Goal: Find specific page/section: Find specific page/section

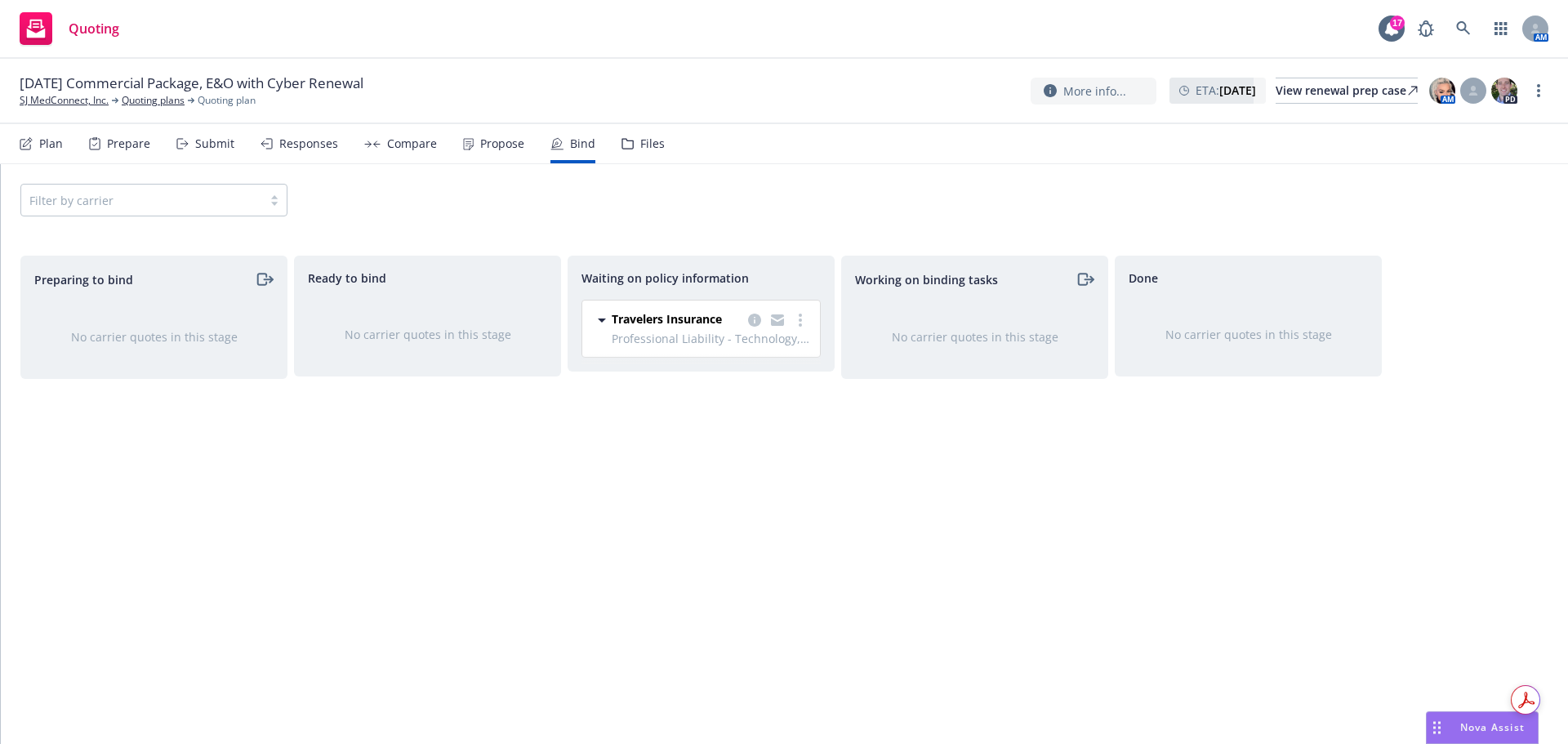
scroll to position [271, 0]
click at [1454, 26] on link at bounding box center [1463, 28] width 33 height 33
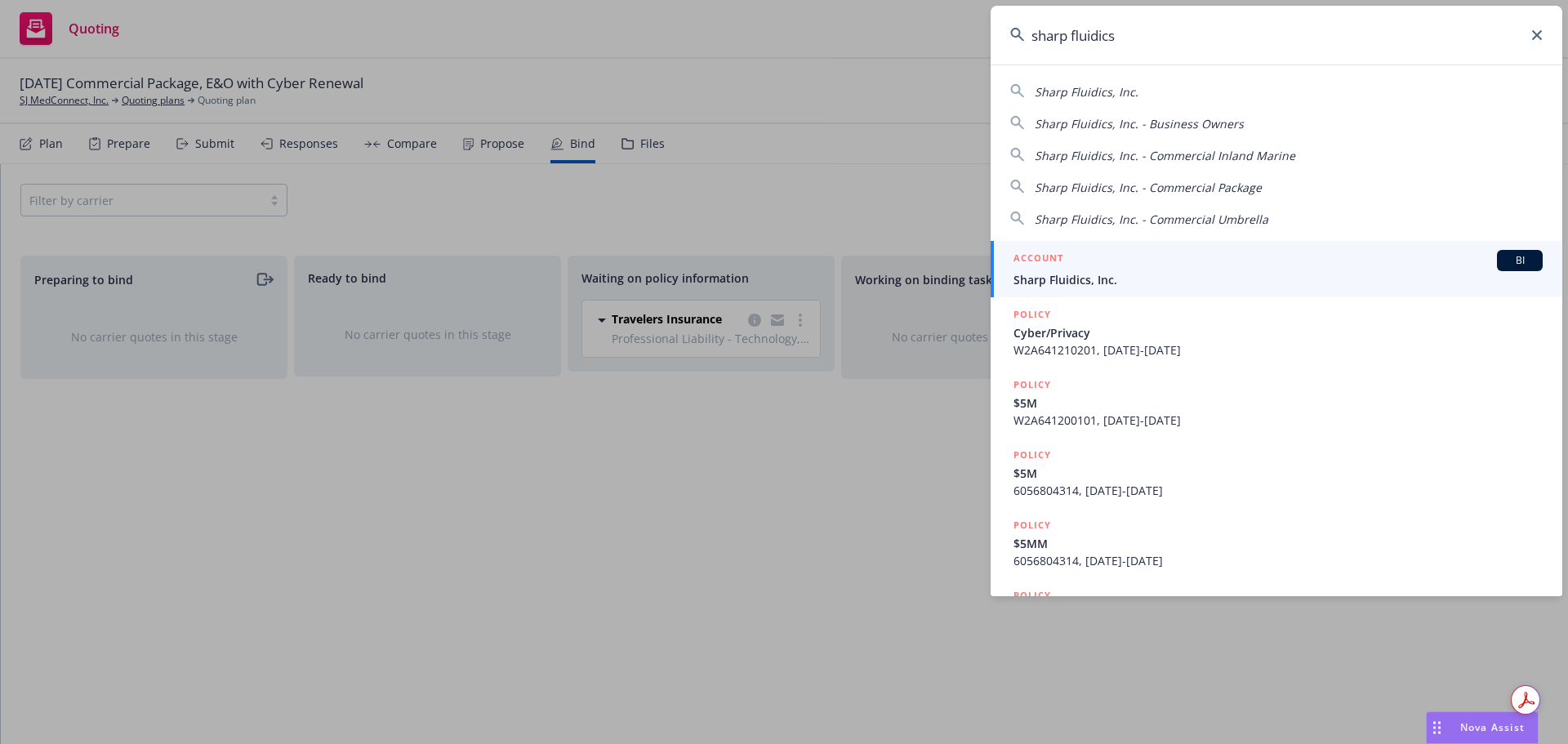
type input "sharp fluidics"
click at [1062, 271] on span "Sharp Fluidics, Inc." at bounding box center [1278, 279] width 529 height 17
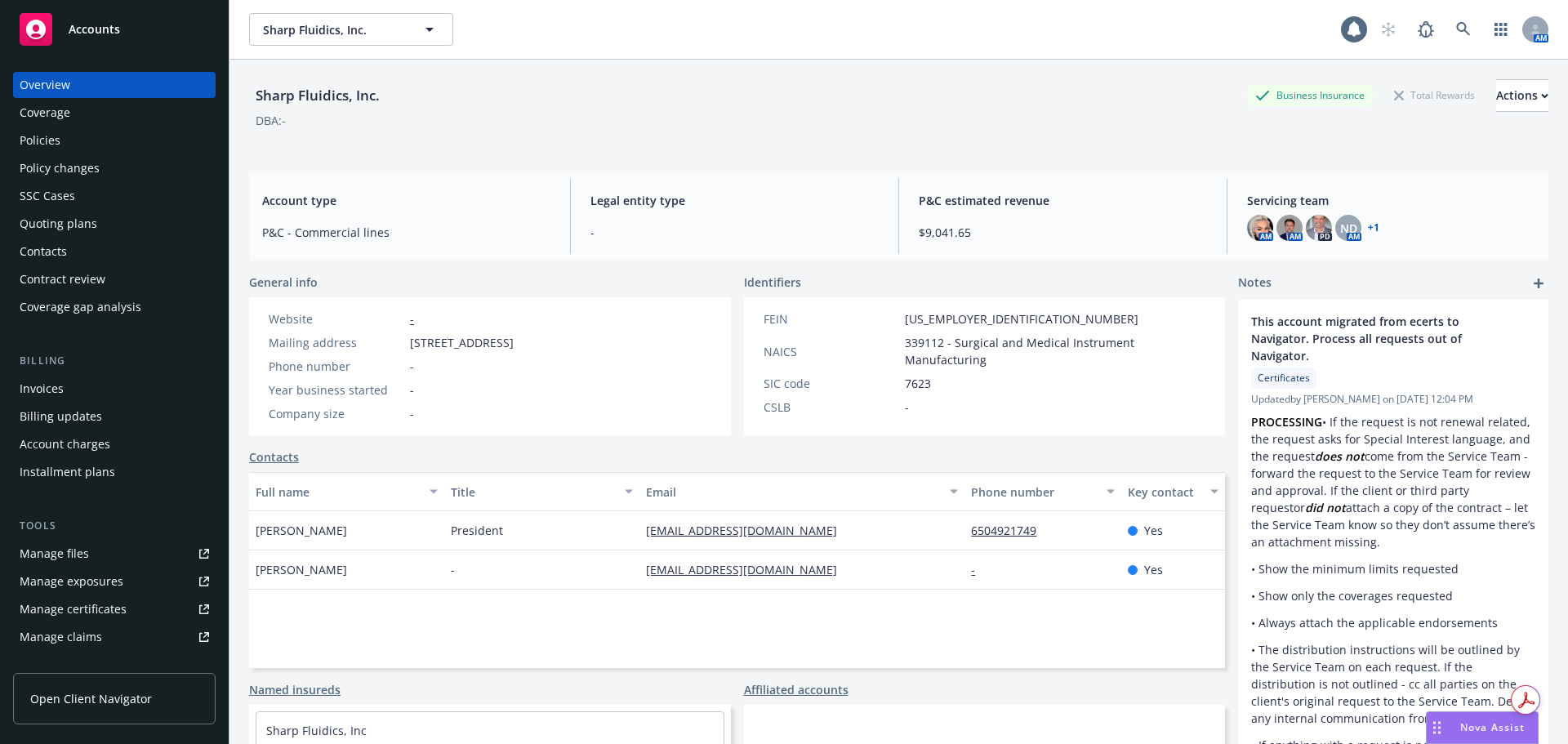
click at [92, 131] on div "Policies" at bounding box center [114, 140] width 190 height 26
